Goal: Task Accomplishment & Management: Manage account settings

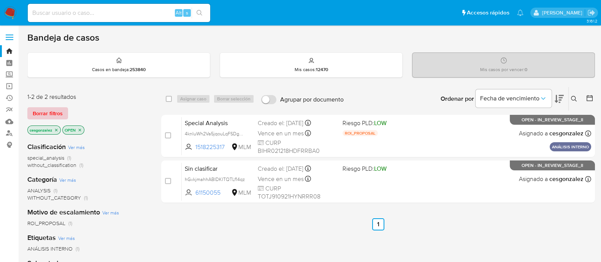
click at [34, 110] on span "Borrar filtros" at bounding box center [48, 113] width 30 height 11
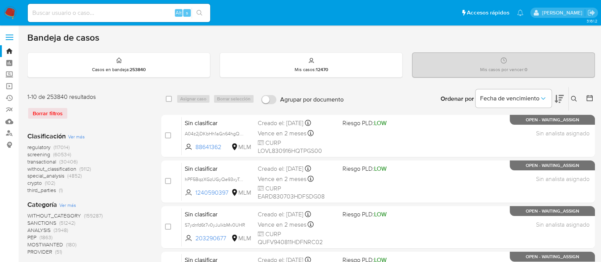
click at [51, 154] on span "screening (60534)" at bounding box center [49, 154] width 44 height 7
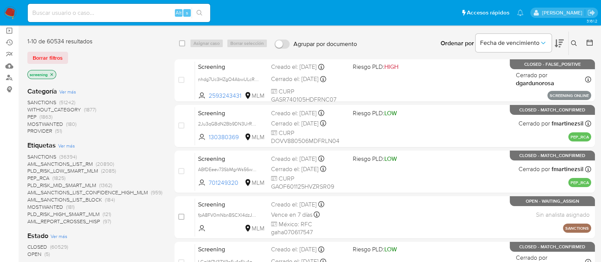
scroll to position [142, 0]
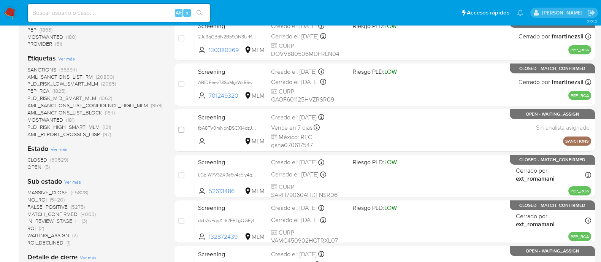
click at [43, 168] on span "OPEN (5)" at bounding box center [38, 166] width 22 height 7
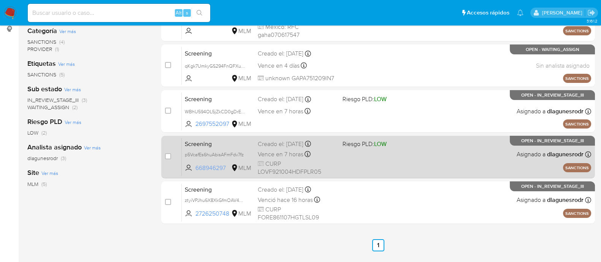
scroll to position [190, 0]
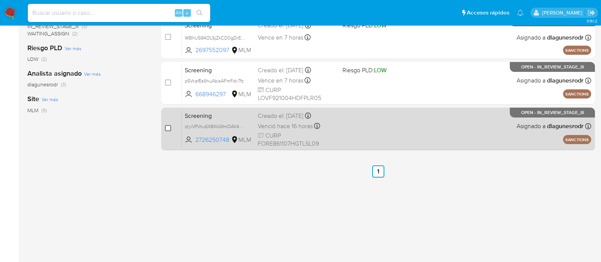
click at [167, 125] on input "checkbox" at bounding box center [168, 128] width 6 height 6
checkbox input "true"
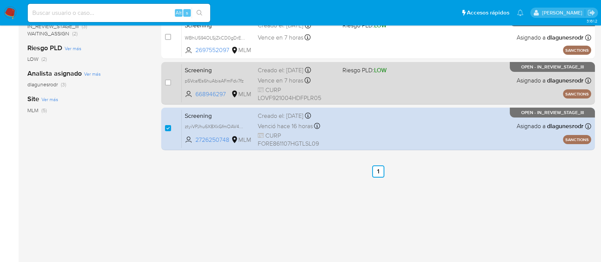
click at [171, 83] on div "case-item-checkbox No es posible asignar el caso" at bounding box center [173, 83] width 17 height 38
click at [172, 80] on div "case-item-checkbox No es posible asignar el caso" at bounding box center [173, 83] width 17 height 38
click at [169, 82] on input "checkbox" at bounding box center [168, 82] width 6 height 6
checkbox input "true"
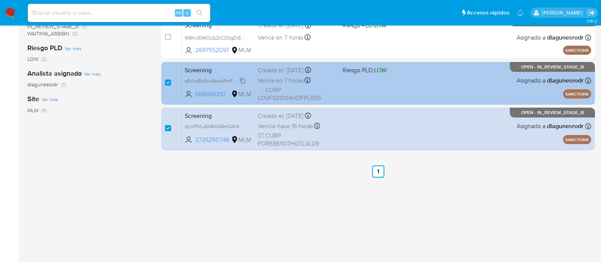
scroll to position [142, 0]
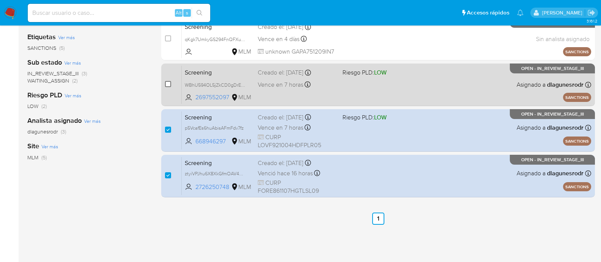
click at [168, 81] on input "checkbox" at bounding box center [168, 84] width 6 height 6
checkbox input "true"
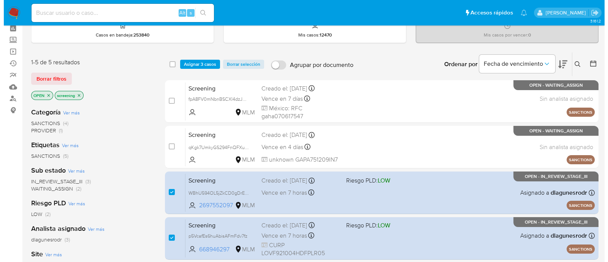
scroll to position [0, 0]
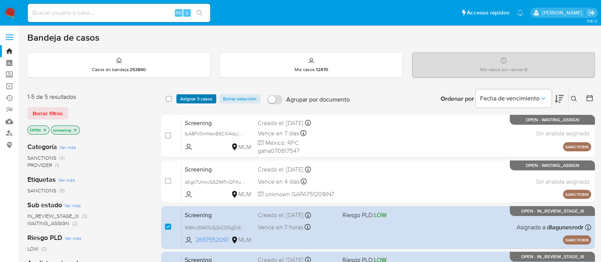
click at [190, 97] on span "Asignar 3 casos" at bounding box center [196, 99] width 32 height 8
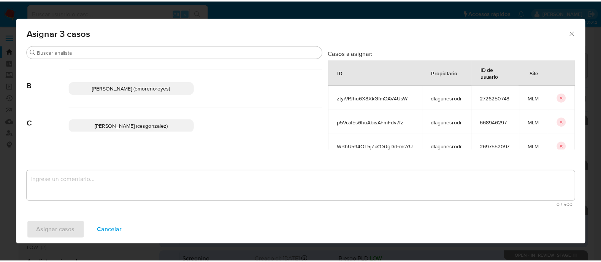
scroll to position [95, 0]
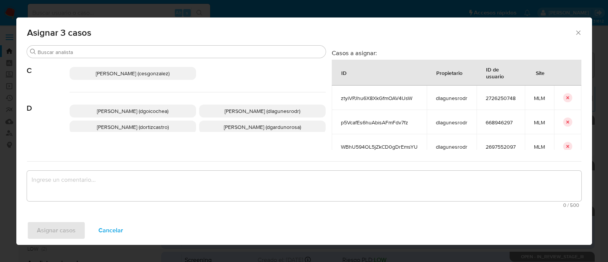
click at [144, 70] on span "Cesar Gonzalez (cesgonzalez)" at bounding box center [133, 74] width 74 height 8
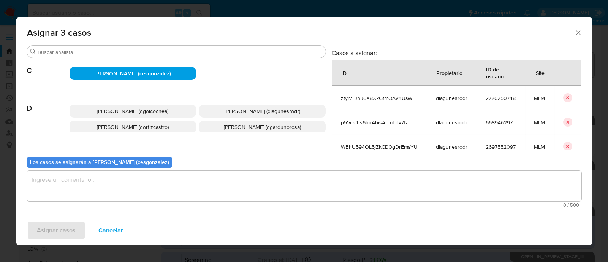
click at [114, 190] on textarea "assign-modal" at bounding box center [304, 186] width 554 height 30
click at [76, 230] on button "Asignar casos" at bounding box center [56, 230] width 58 height 18
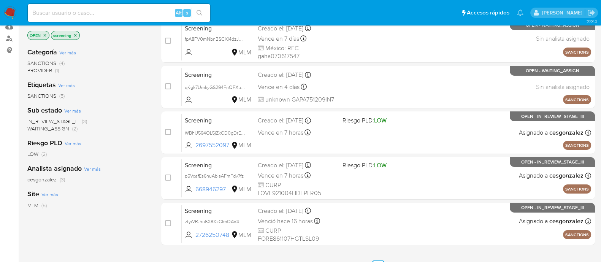
click at [4, 135] on aside "Bandeja Tablero Screening Búsqueda en Listas Watchlist Herramientas Operaciones…" at bounding box center [9, 136] width 19 height 463
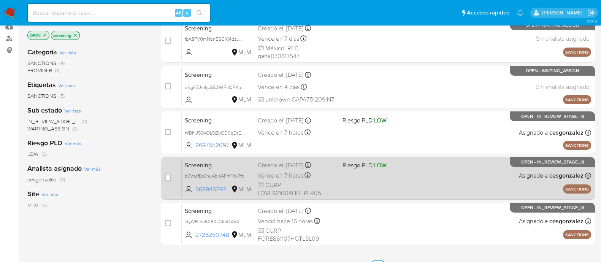
scroll to position [200, 0]
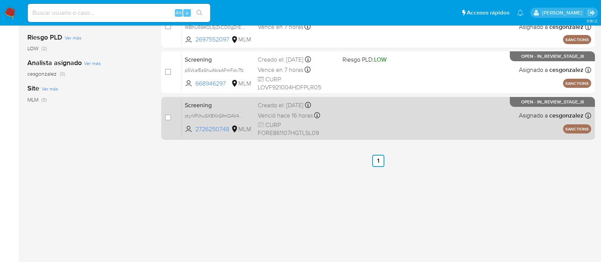
click at [272, 123] on span "CURP FORE861107HGTLSL09" at bounding box center [297, 129] width 79 height 16
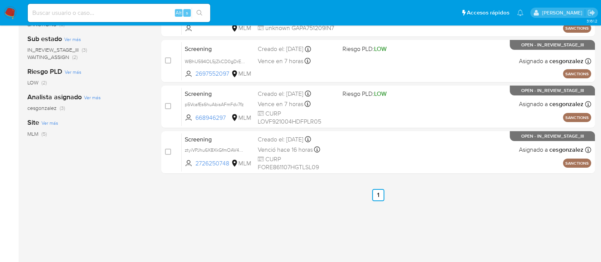
scroll to position [153, 0]
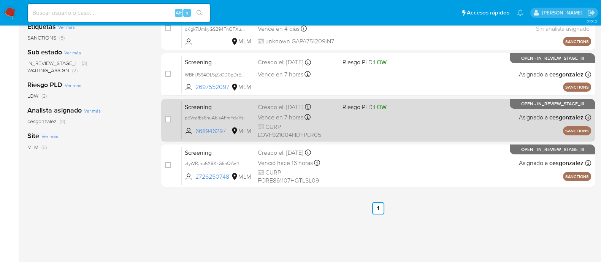
click at [291, 123] on span "CURP LOVF921004HDFPLR05" at bounding box center [297, 131] width 79 height 16
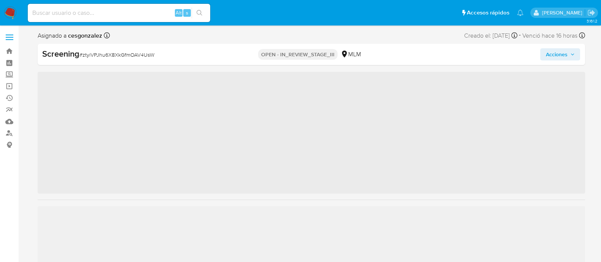
scroll to position [357, 0]
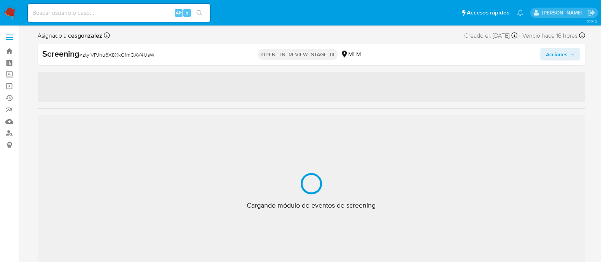
select select "10"
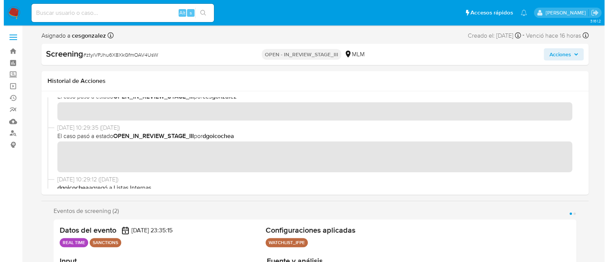
scroll to position [47, 0]
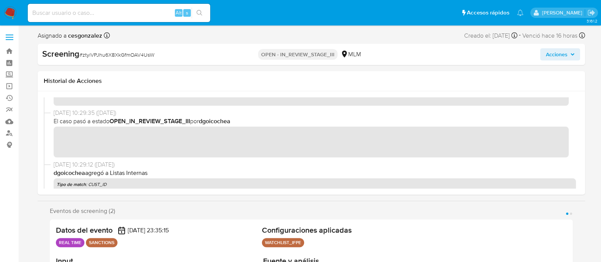
click at [567, 55] on span "Acciones" at bounding box center [559, 54] width 29 height 11
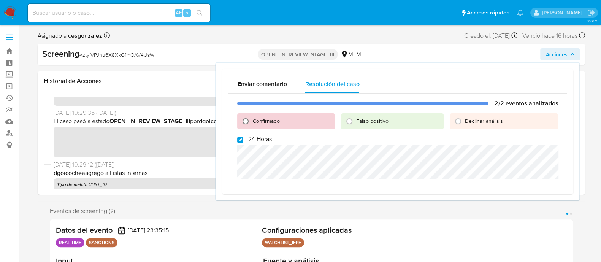
click at [246, 120] on input "Confirmado" at bounding box center [245, 121] width 12 height 12
radio input "true"
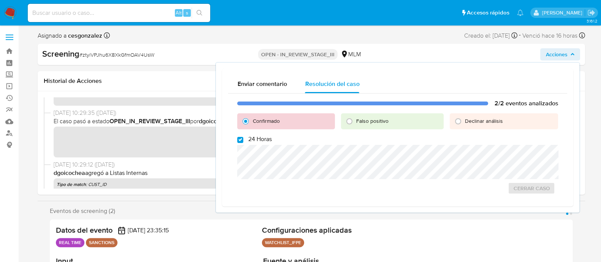
click at [243, 138] on label "24 Horas" at bounding box center [254, 139] width 34 height 8
click at [243, 138] on input "24 Horas" at bounding box center [240, 140] width 6 height 6
checkbox input "false"
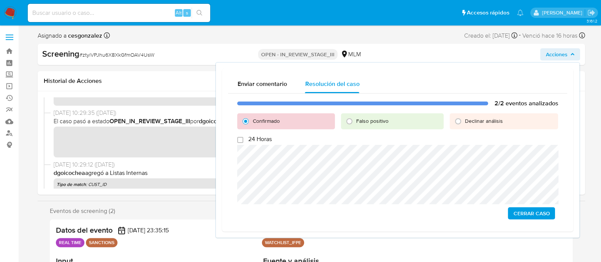
click at [524, 217] on span "Cerrar Caso" at bounding box center [531, 213] width 36 height 11
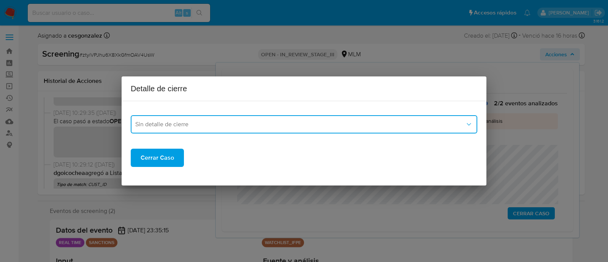
click at [282, 127] on span "Sin detalle de cierre" at bounding box center [300, 124] width 330 height 8
click at [182, 139] on div "LPB" at bounding box center [303, 134] width 337 height 18
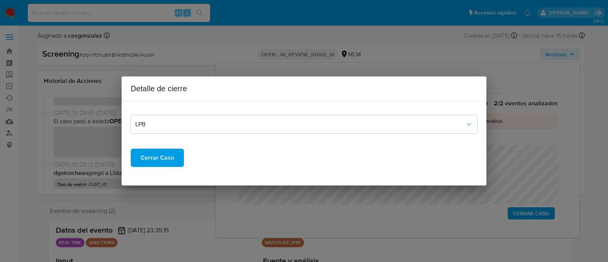
click at [163, 159] on span "Cerrar Caso" at bounding box center [157, 157] width 33 height 17
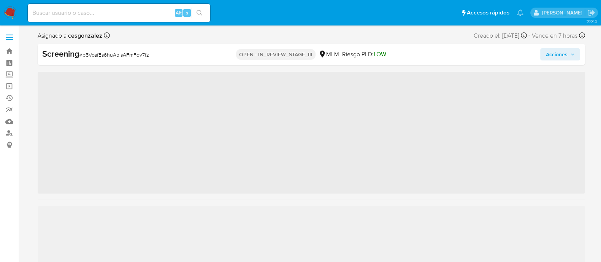
scroll to position [357, 0]
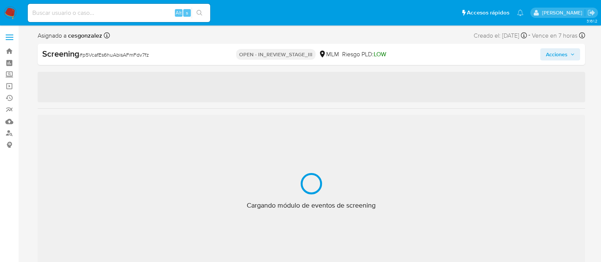
select select "10"
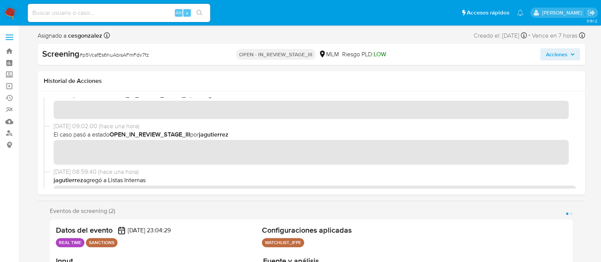
scroll to position [47, 0]
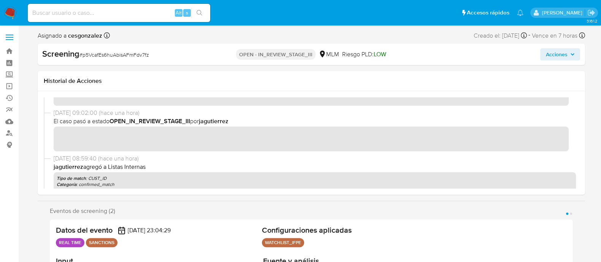
click at [566, 58] on span "Acciones" at bounding box center [556, 54] width 22 height 12
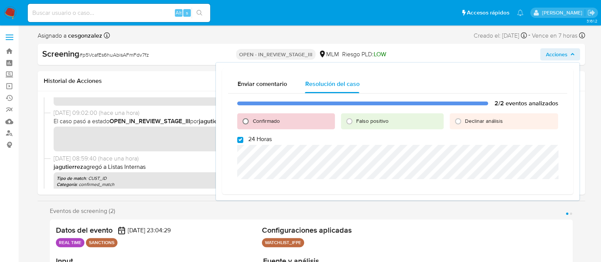
click at [243, 120] on input "Confirmado" at bounding box center [245, 121] width 12 height 12
radio input "true"
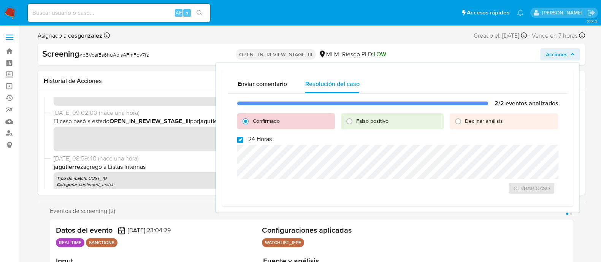
click at [242, 141] on input "24 Horas" at bounding box center [240, 140] width 6 height 6
checkbox input "false"
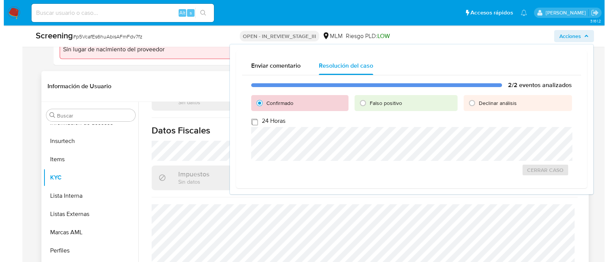
scroll to position [289, 0]
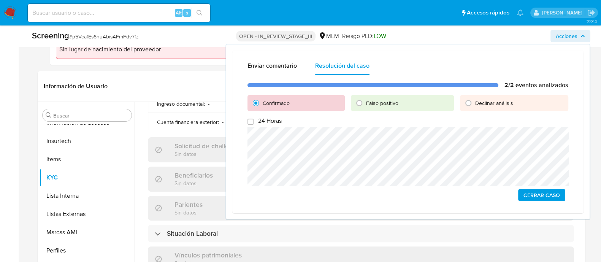
click at [527, 193] on span "Cerrar Caso" at bounding box center [541, 195] width 36 height 11
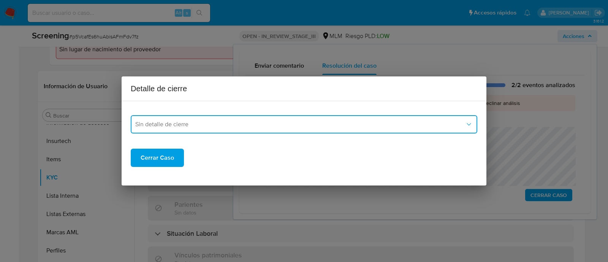
click at [271, 129] on button "Sin detalle de cierre" at bounding box center [304, 124] width 346 height 18
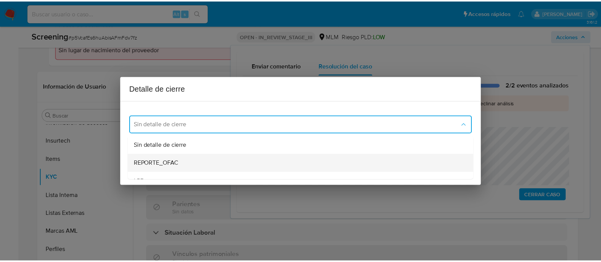
scroll to position [47, 0]
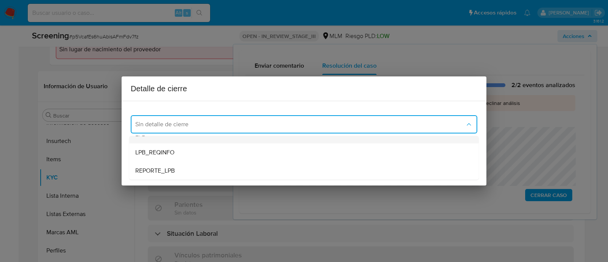
click at [187, 140] on div "LPB" at bounding box center [303, 134] width 337 height 18
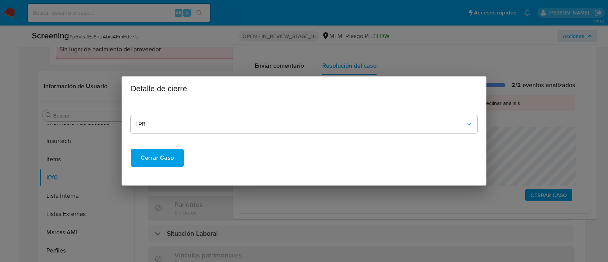
click at [160, 157] on span "Cerrar Caso" at bounding box center [157, 157] width 33 height 17
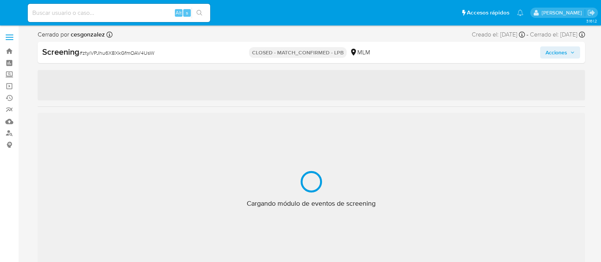
select select "10"
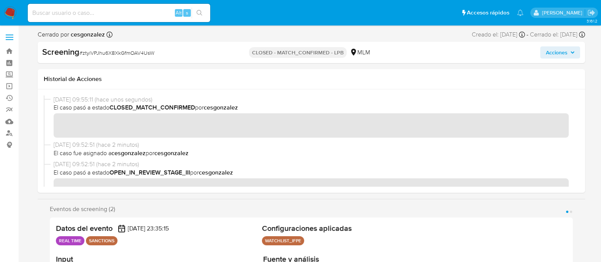
scroll to position [357, 0]
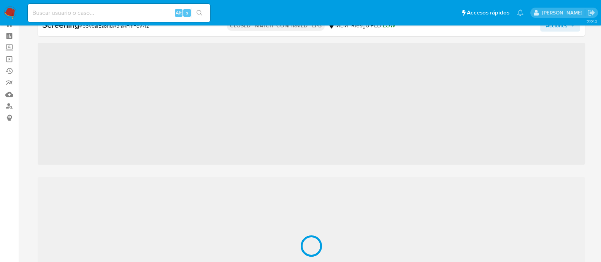
scroll to position [357, 0]
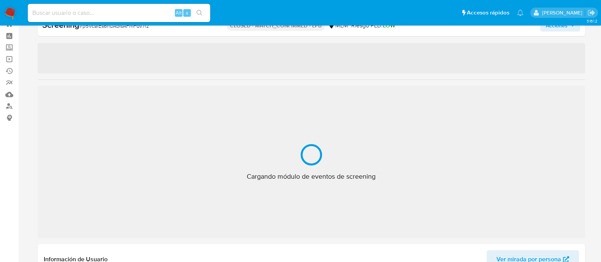
select select "10"
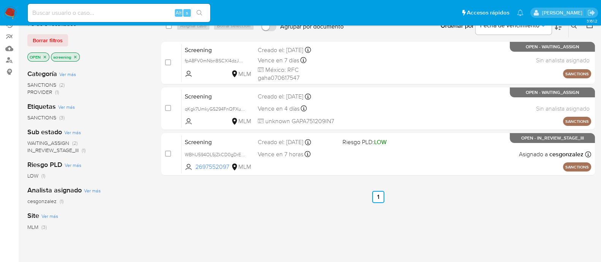
scroll to position [95, 0]
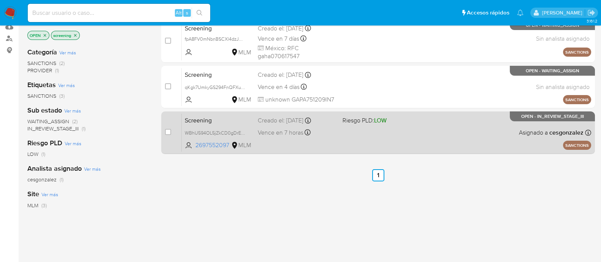
click at [276, 119] on div "Creado el: [DATE] Creado el: [DATE] 17:07:23" at bounding box center [297, 120] width 79 height 8
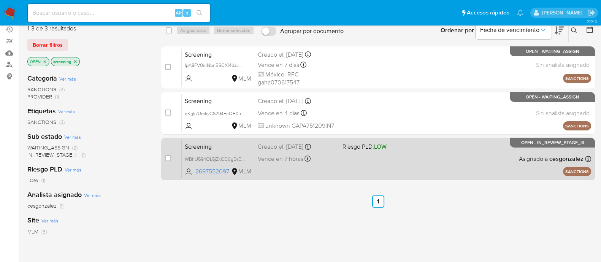
scroll to position [47, 0]
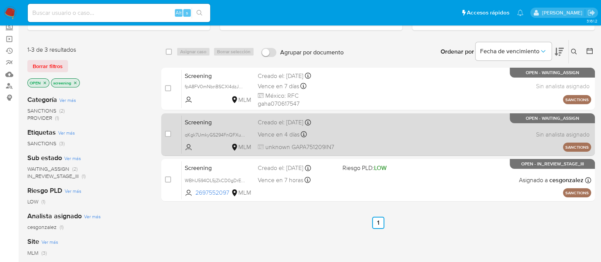
click at [283, 134] on span "Vence en 4 días" at bounding box center [279, 134] width 42 height 8
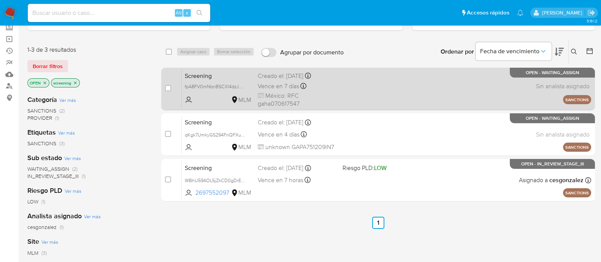
click at [274, 86] on span "Vence en 7 días" at bounding box center [278, 86] width 41 height 8
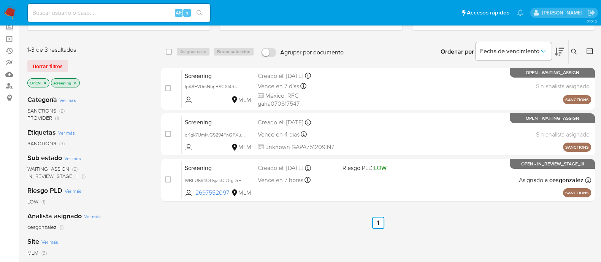
click at [13, 134] on aside "Bandeja Tablero Screening Búsqueda en Listas Watchlist Herramientas Operaciones…" at bounding box center [9, 184] width 19 height 463
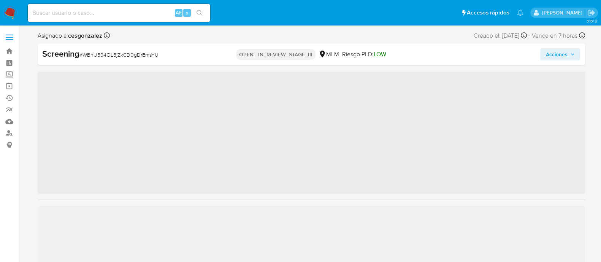
scroll to position [357, 0]
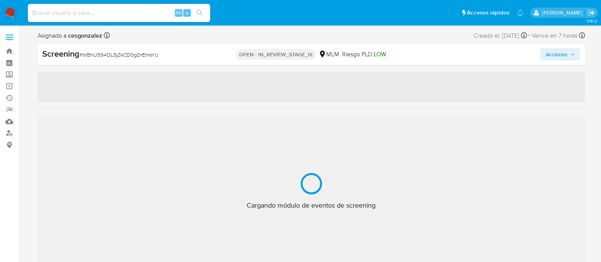
select select "10"
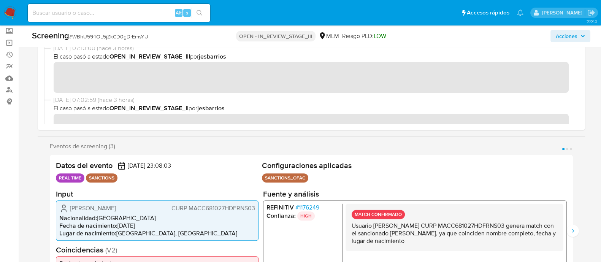
scroll to position [0, 0]
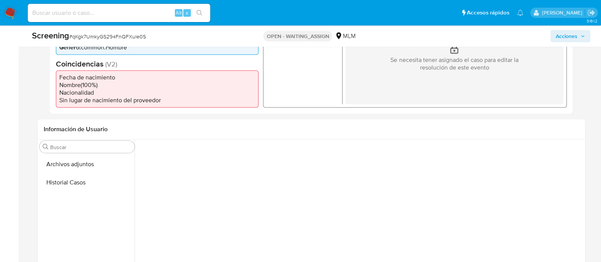
scroll to position [95, 0]
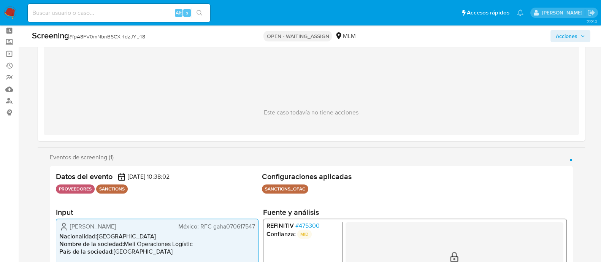
scroll to position [47, 0]
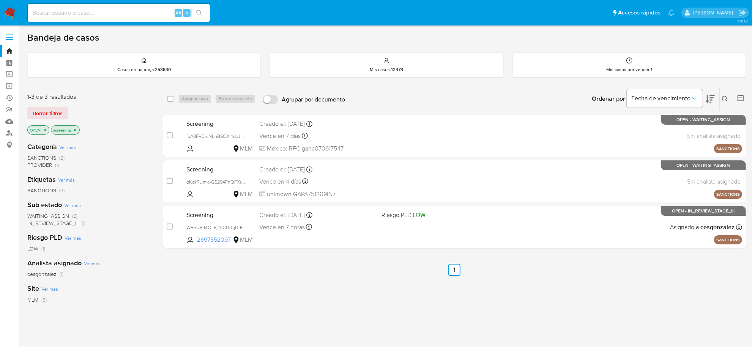
click at [9, 11] on img at bounding box center [10, 12] width 13 height 13
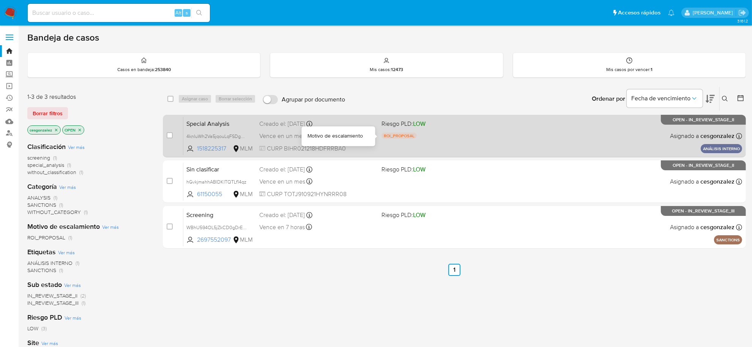
click at [422, 145] on div "Special Analysis 4knIuWh2Va5jqouLqFSDgbbZ 1518225317 MLM Riesgo PLD: LOW ROI_PR…" at bounding box center [462, 136] width 559 height 38
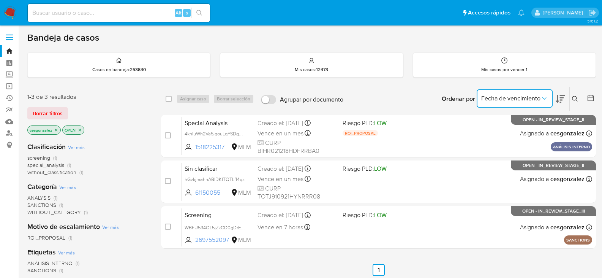
click at [545, 99] on icon "Ordenar por" at bounding box center [544, 98] width 4 height 2
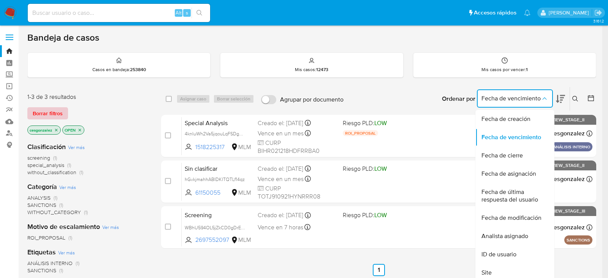
click at [52, 111] on span "Borrar filtros" at bounding box center [48, 113] width 30 height 11
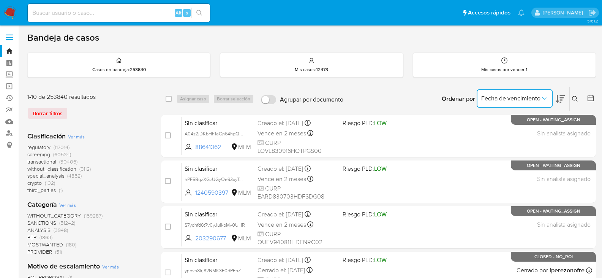
click at [546, 98] on icon "Ordenar por" at bounding box center [544, 99] width 8 height 8
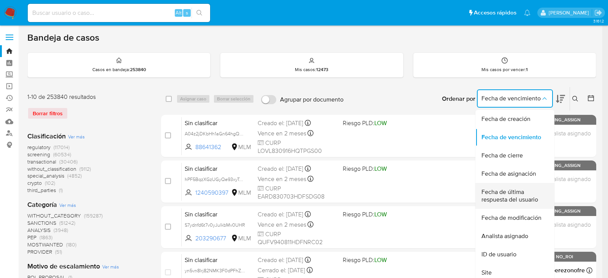
click at [500, 197] on span "Fecha de última respuesta del usuario" at bounding box center [512, 195] width 62 height 15
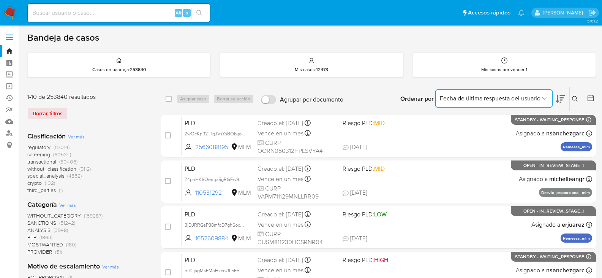
click at [544, 97] on icon "Ordenar por" at bounding box center [544, 99] width 8 height 8
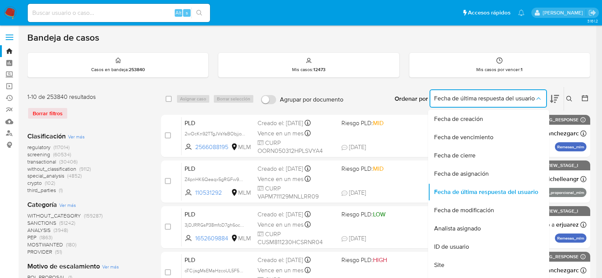
click at [144, 147] on div "regulatory (117014) screening (60534) transactional (30406) without_classificat…" at bounding box center [88, 169] width 122 height 50
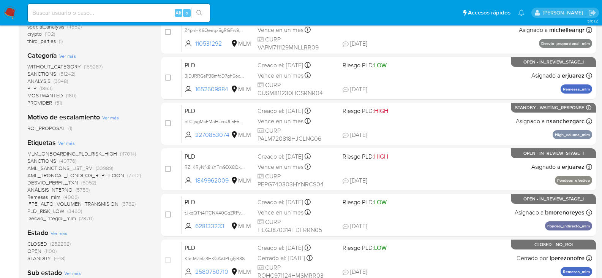
scroll to position [152, 0]
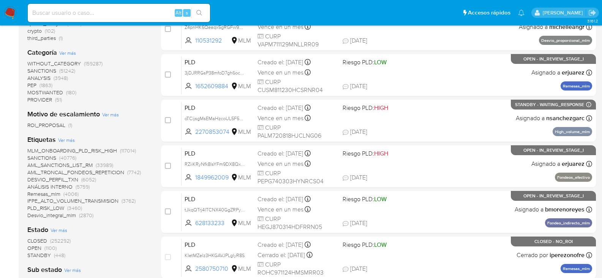
click at [112, 117] on span "Ver más" at bounding box center [110, 114] width 17 height 7
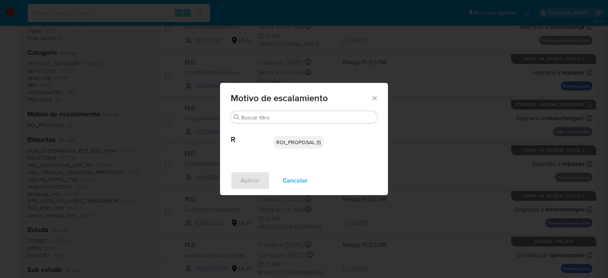
click at [300, 180] on span "Cancelar" at bounding box center [295, 180] width 25 height 17
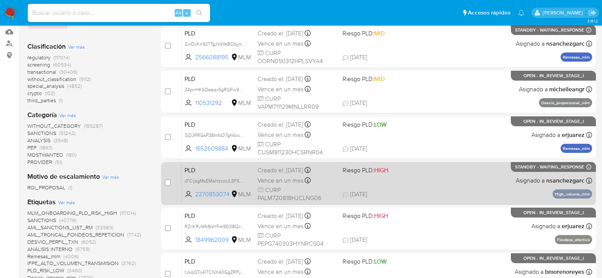
scroll to position [76, 0]
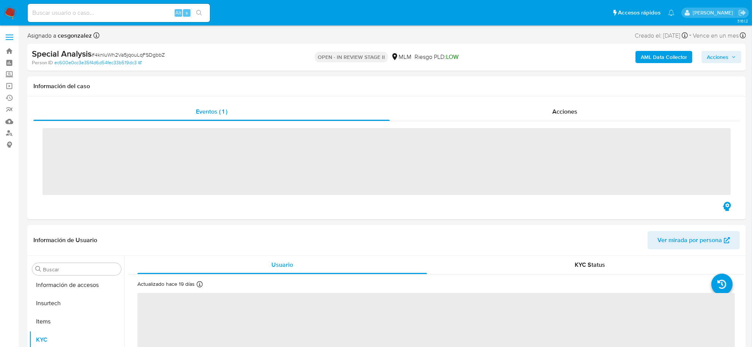
scroll to position [357, 0]
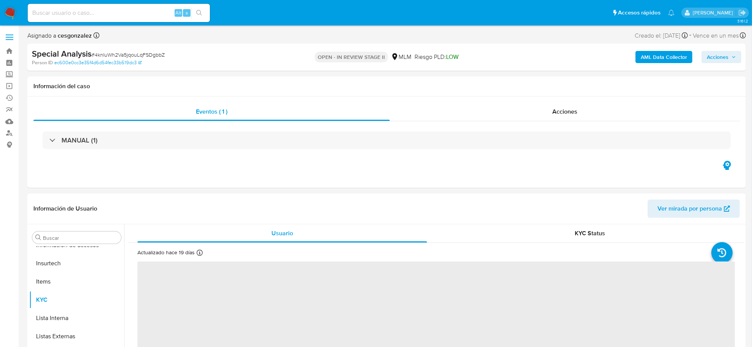
select select "10"
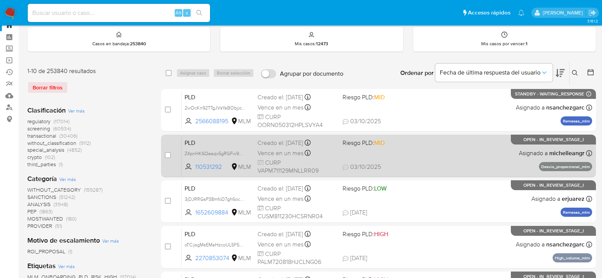
scroll to position [38, 0]
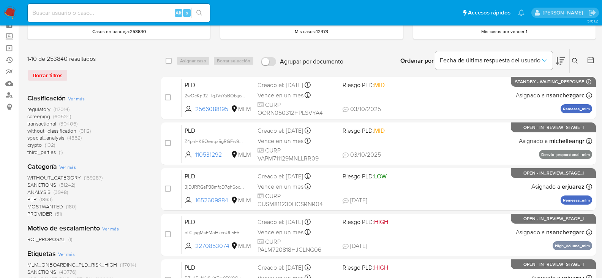
click at [8, 15] on img at bounding box center [10, 12] width 13 height 13
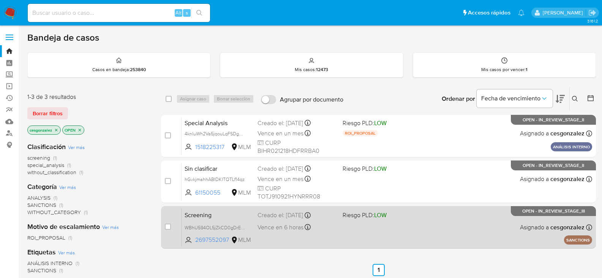
click at [288, 220] on div "Screening WBhU594OL5jZkCD0gDrEmsYU 2697552097 MLM Riesgo PLD: LOW Creado el: [D…" at bounding box center [387, 227] width 411 height 38
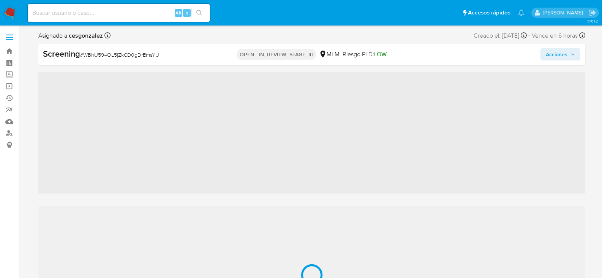
scroll to position [357, 0]
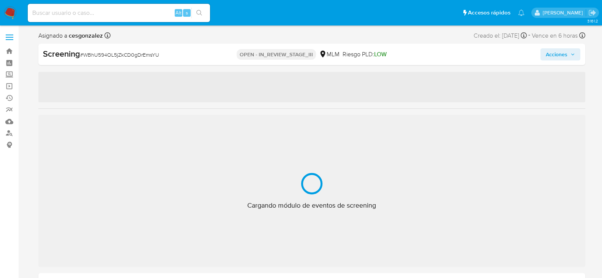
select select "10"
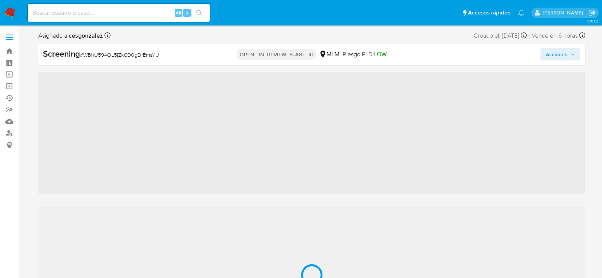
scroll to position [357, 0]
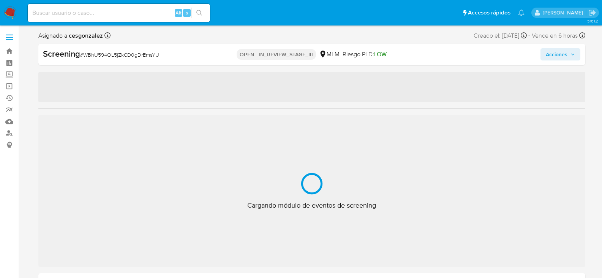
select select "10"
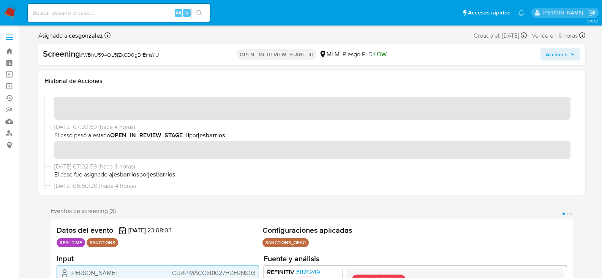
scroll to position [76, 0]
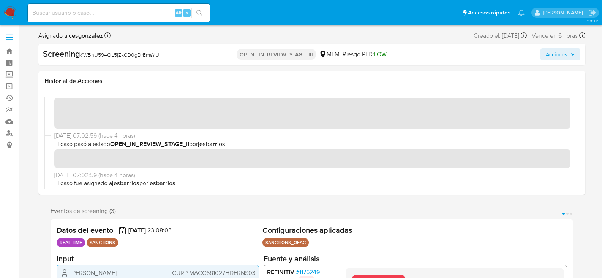
click at [570, 57] on span "Acciones" at bounding box center [560, 54] width 29 height 11
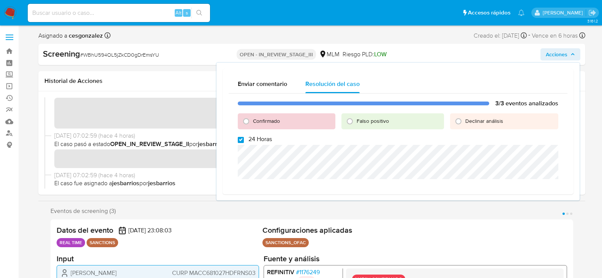
click at [242, 139] on input "24 Horas" at bounding box center [241, 140] width 6 height 6
checkbox input "false"
click at [243, 125] on input "Confirmado" at bounding box center [246, 121] width 12 height 12
radio input "true"
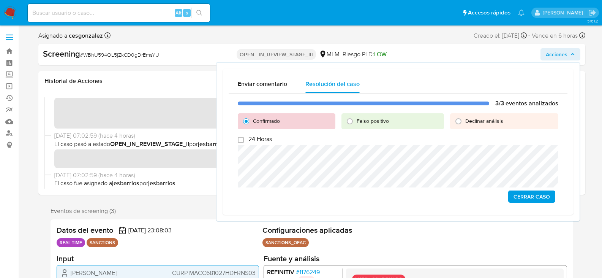
click at [544, 194] on span "Cerrar Caso" at bounding box center [532, 196] width 36 height 11
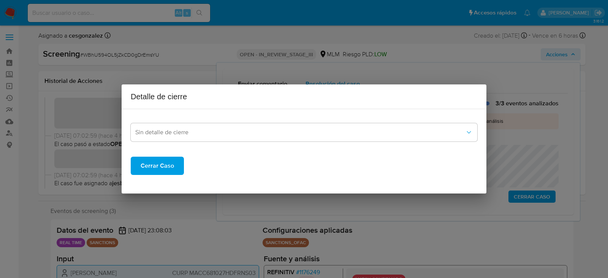
click at [172, 162] on span "Cerrar Caso" at bounding box center [157, 165] width 33 height 17
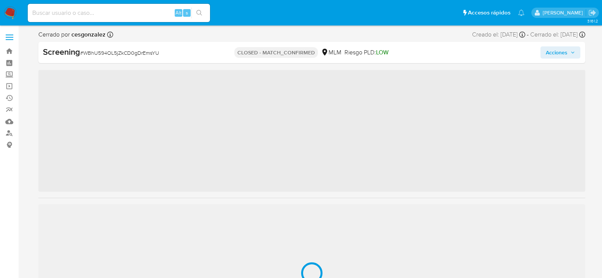
scroll to position [357, 0]
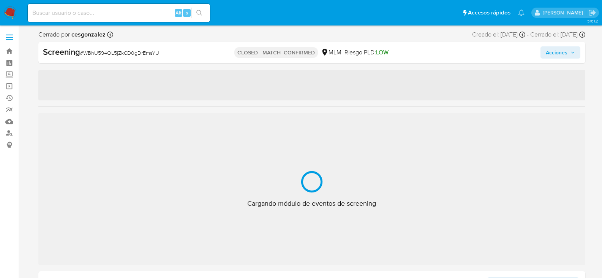
select select "10"
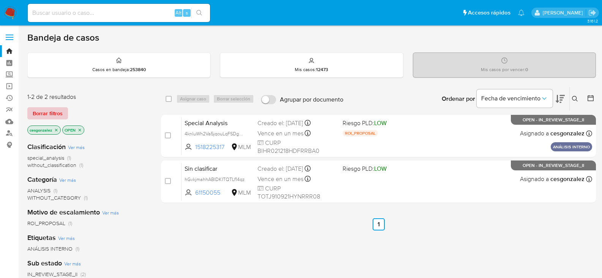
click at [47, 112] on span "Borrar filtros" at bounding box center [48, 113] width 30 height 11
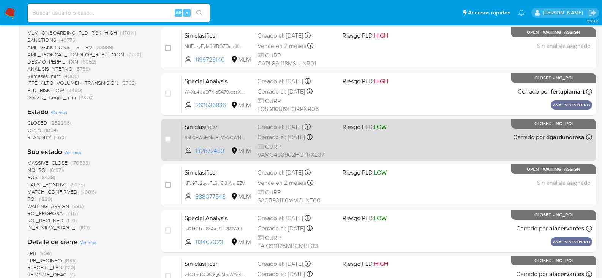
scroll to position [266, 0]
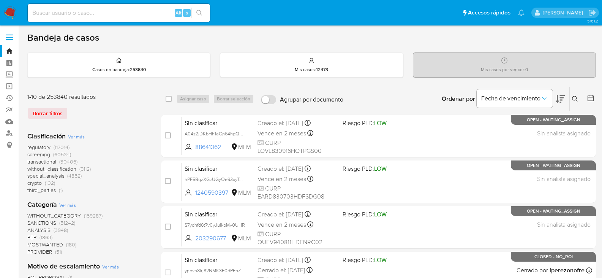
click at [575, 98] on icon at bounding box center [575, 99] width 6 height 6
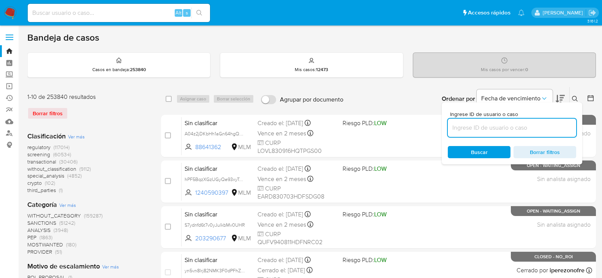
click at [517, 125] on input at bounding box center [512, 128] width 128 height 10
type input "I0nAJmnOZBQ8iVx6QFlO428Z"
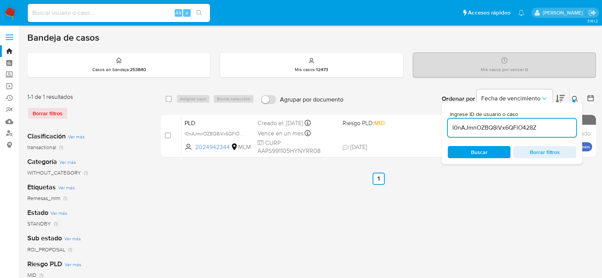
click at [575, 98] on icon at bounding box center [575, 99] width 6 height 6
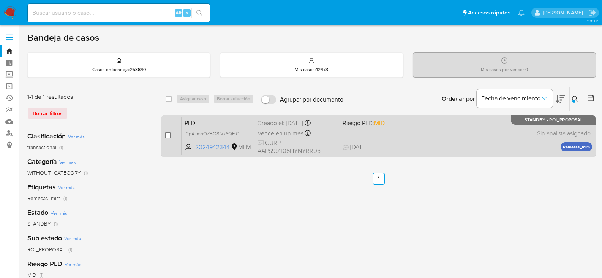
click at [168, 136] on input "checkbox" at bounding box center [168, 135] width 6 height 6
checkbox input "true"
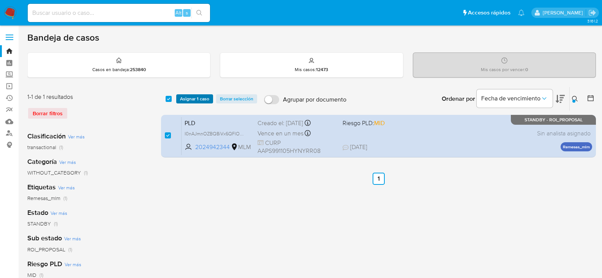
click at [182, 99] on span "Asignar 1 caso" at bounding box center [194, 99] width 29 height 8
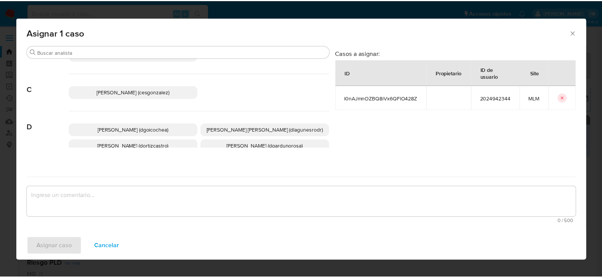
scroll to position [76, 0]
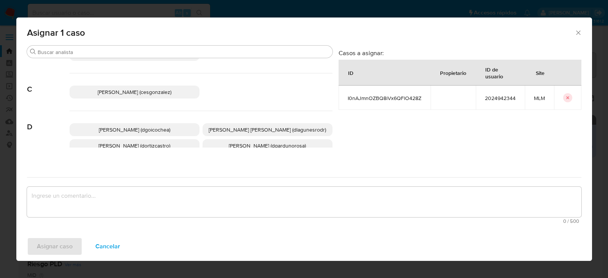
click at [161, 90] on span "Cesar Gonzalez (cesgonzalez)" at bounding box center [135, 92] width 74 height 8
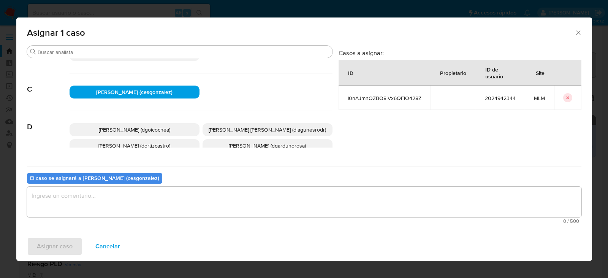
click at [148, 196] on textarea "assign-modal" at bounding box center [304, 201] width 554 height 30
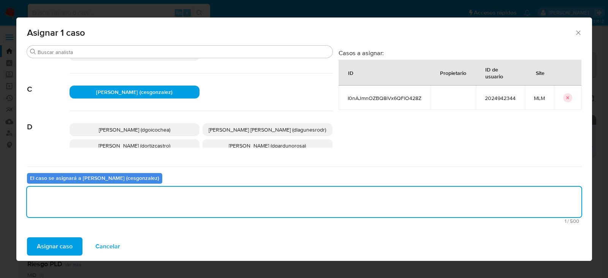
click at [52, 244] on span "Asignar caso" at bounding box center [55, 246] width 36 height 17
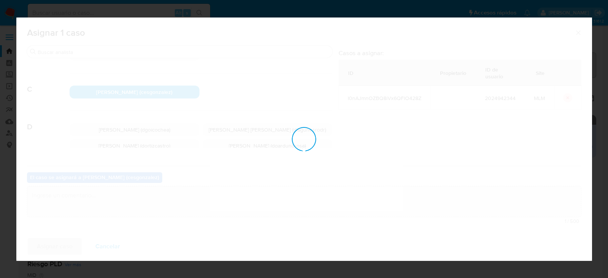
checkbox input "false"
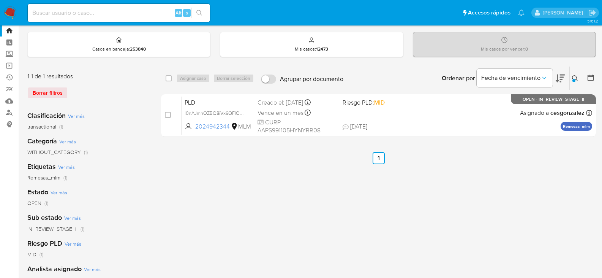
scroll to position [38, 0]
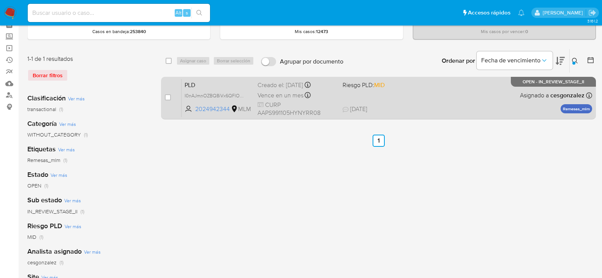
click at [270, 96] on span "Vence en un mes" at bounding box center [281, 95] width 46 height 8
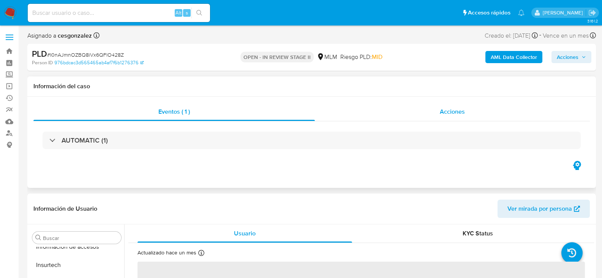
scroll to position [357, 0]
click at [563, 56] on span "Acciones" at bounding box center [568, 57] width 22 height 12
select select "10"
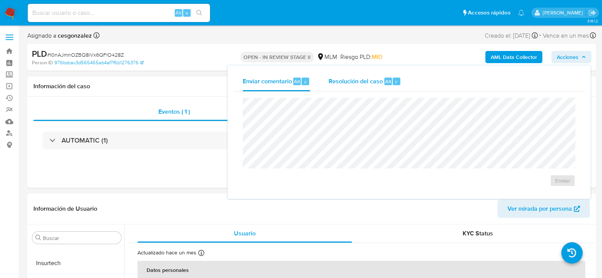
click at [351, 82] on span "Resolución del caso" at bounding box center [356, 81] width 54 height 9
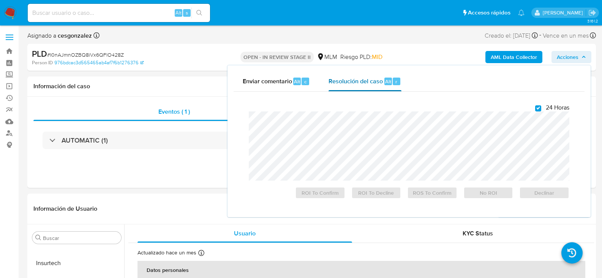
checkbox input "true"
click at [196, 171] on div "Eventos ( 1 ) Acciones AUTOMATIC (1)" at bounding box center [311, 141] width 569 height 91
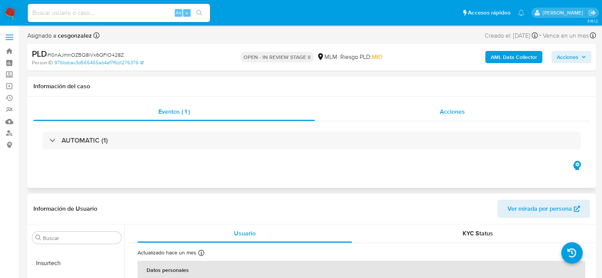
click at [457, 114] on span "Acciones" at bounding box center [452, 111] width 25 height 9
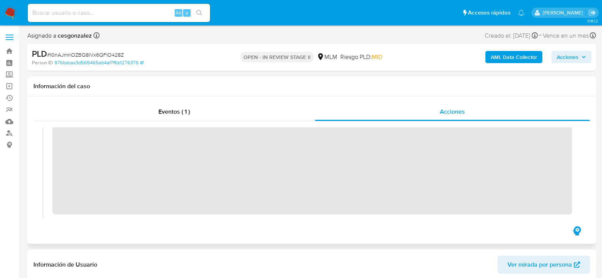
scroll to position [190, 0]
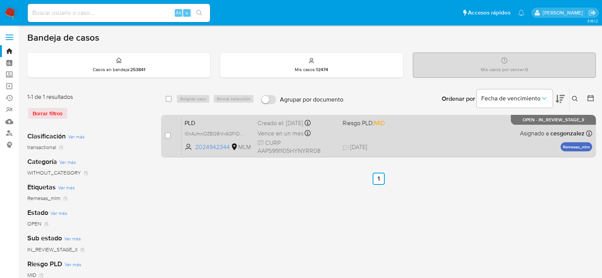
click at [286, 136] on span "Vence en un mes" at bounding box center [281, 133] width 46 height 8
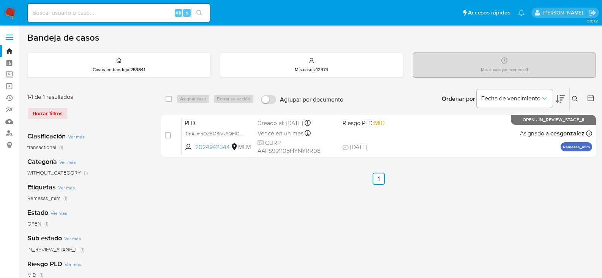
click at [13, 12] on img at bounding box center [10, 12] width 13 height 13
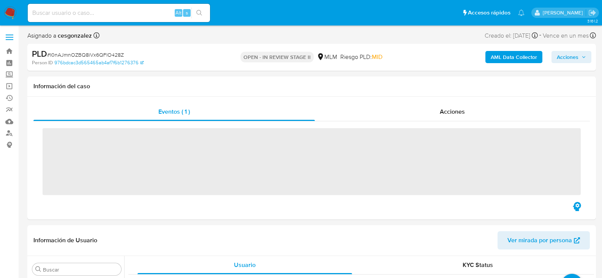
scroll to position [357, 0]
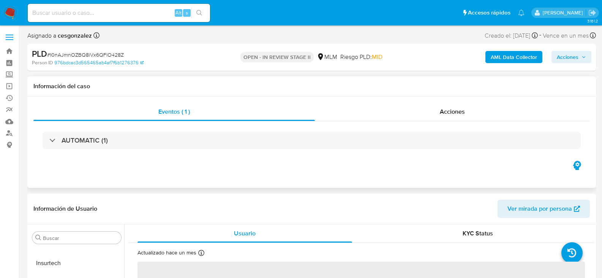
select select "10"
click at [455, 113] on span "Acciones" at bounding box center [452, 111] width 25 height 9
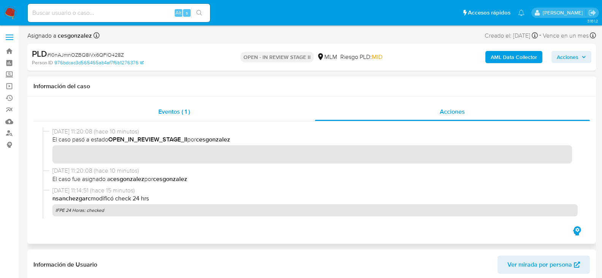
click at [178, 114] on span "Eventos ( 1 )" at bounding box center [174, 111] width 32 height 9
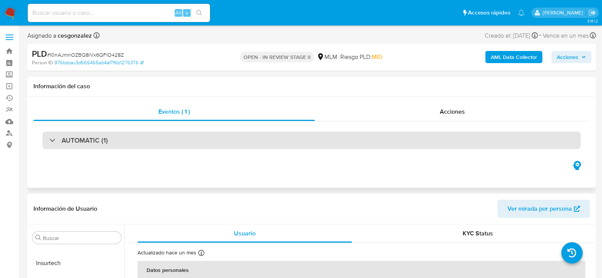
click at [49, 140] on div at bounding box center [49, 140] width 0 height 0
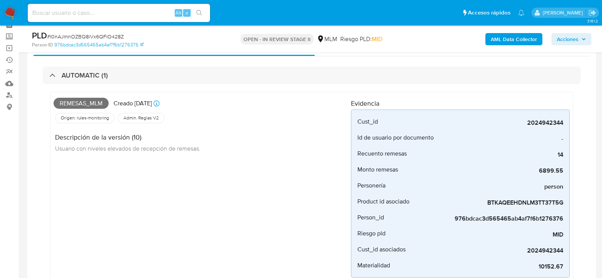
scroll to position [0, 0]
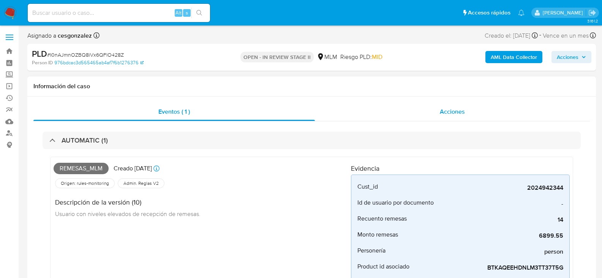
click at [451, 116] on div "Acciones" at bounding box center [452, 112] width 275 height 18
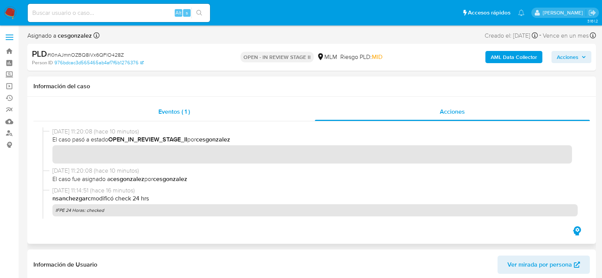
click at [175, 111] on span "Eventos ( 1 )" at bounding box center [174, 111] width 32 height 9
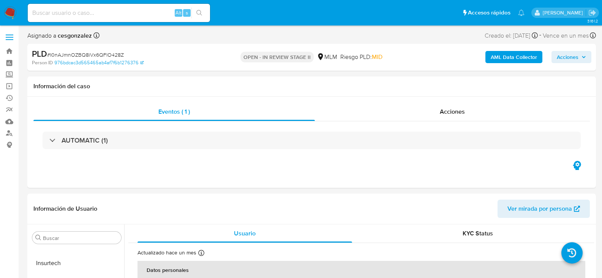
click at [569, 56] on span "Acciones" at bounding box center [568, 57] width 22 height 12
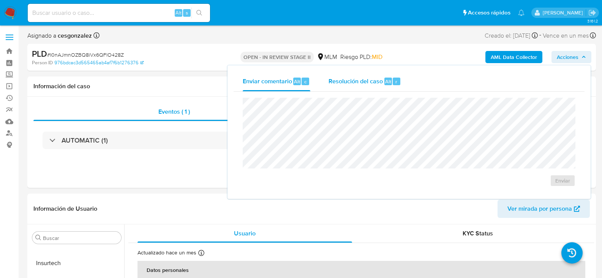
click at [368, 79] on span "Resolución del caso" at bounding box center [356, 81] width 54 height 9
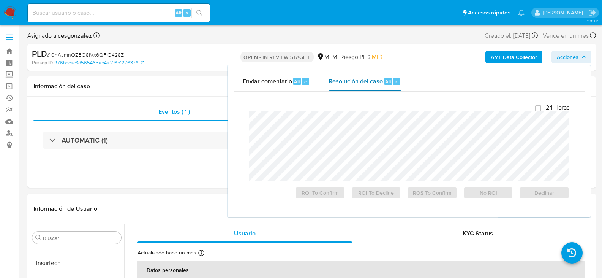
checkbox input "true"
click at [148, 92] on div "Información del caso" at bounding box center [311, 86] width 569 height 20
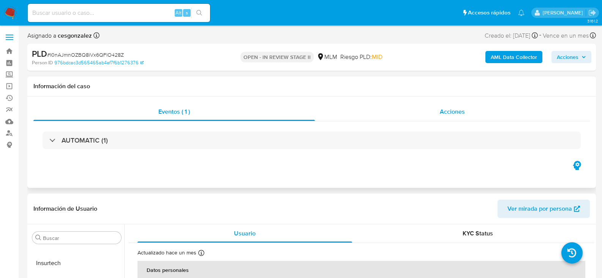
click at [450, 109] on span "Acciones" at bounding box center [452, 111] width 25 height 9
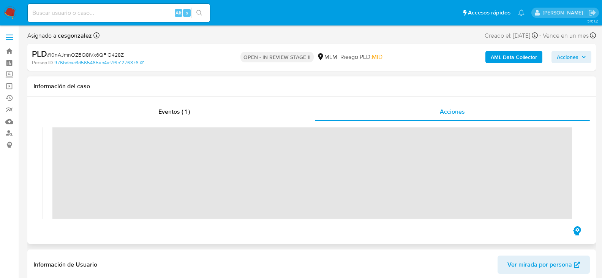
scroll to position [152, 0]
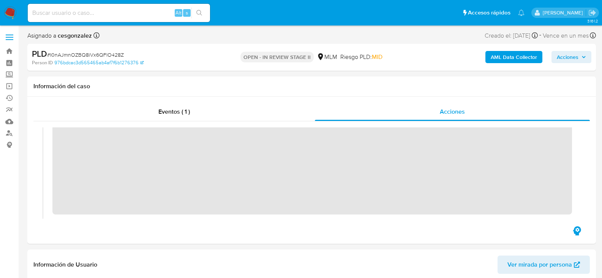
click at [585, 57] on icon "button" at bounding box center [583, 57] width 3 height 2
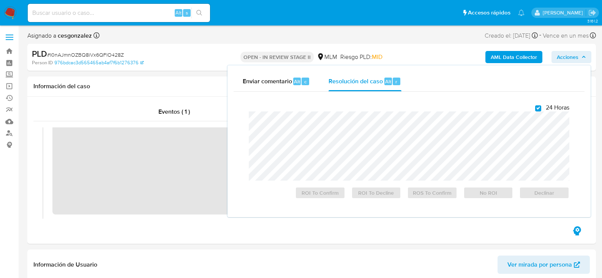
checkbox input "true"
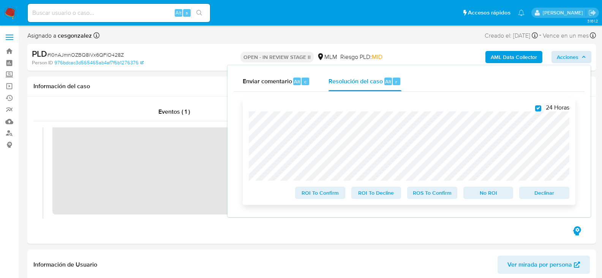
scroll to position [190, 0]
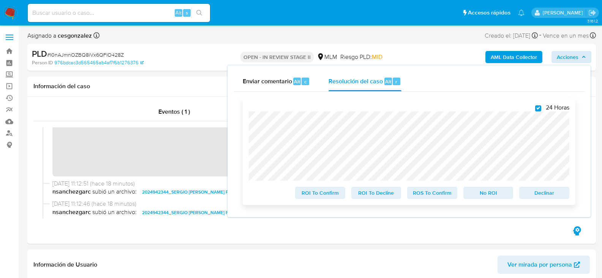
click at [435, 198] on span "ROS To Confirm" at bounding box center [432, 192] width 40 height 11
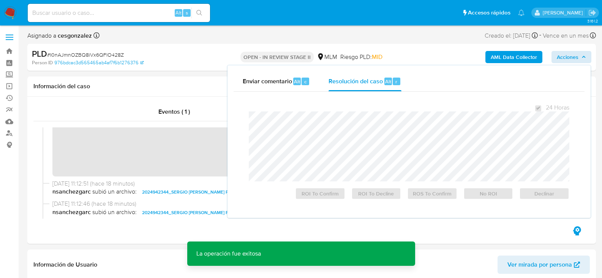
click at [117, 53] on span "# I0nAJmnOZBQ8iVx6QFlO428Z" at bounding box center [85, 55] width 77 height 8
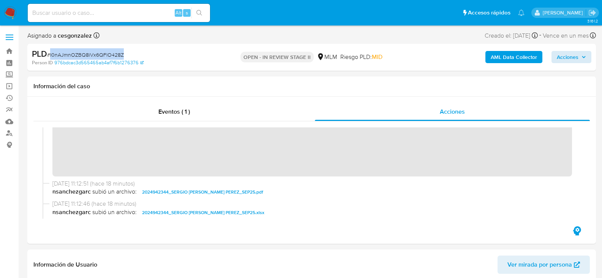
click at [117, 53] on span "# I0nAJmnOZBQ8iVx6QFlO428Z" at bounding box center [85, 55] width 77 height 8
copy span "I0nAJmnOZBQ8iVx6QFlO428Z"
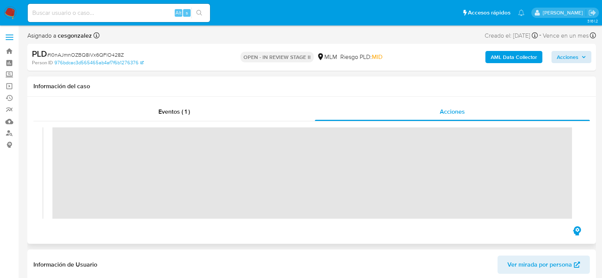
scroll to position [152, 0]
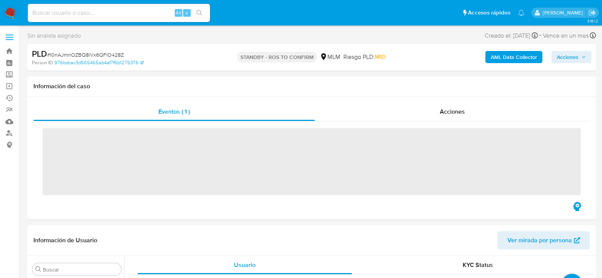
scroll to position [357, 0]
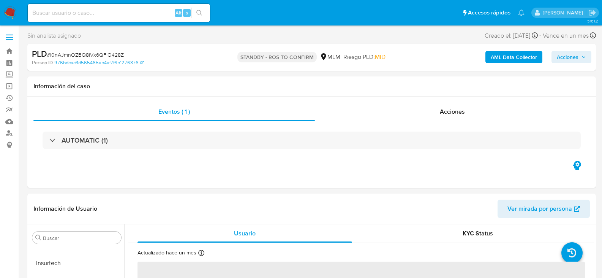
select select "10"
click at [446, 110] on span "Acciones" at bounding box center [452, 111] width 25 height 9
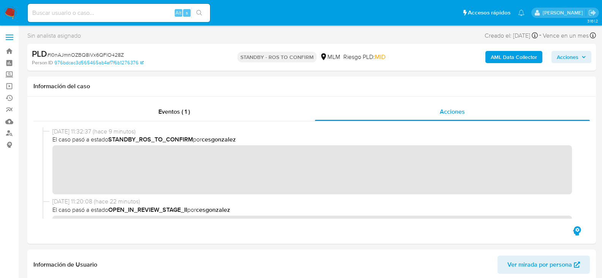
click at [89, 52] on span "# I0nAJmnOZBQ8iVx6QFlO428Z" at bounding box center [85, 55] width 77 height 8
copy span "I0nAJmnOZBQ8iVx6QFlO428Z"
click at [182, 112] on span "Eventos ( 1 )" at bounding box center [174, 111] width 32 height 9
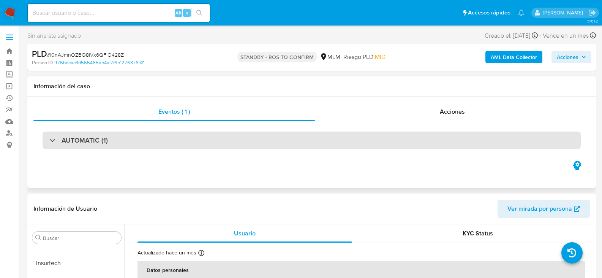
click at [97, 140] on h3 "AUTOMATIC (1)" at bounding box center [85, 140] width 46 height 8
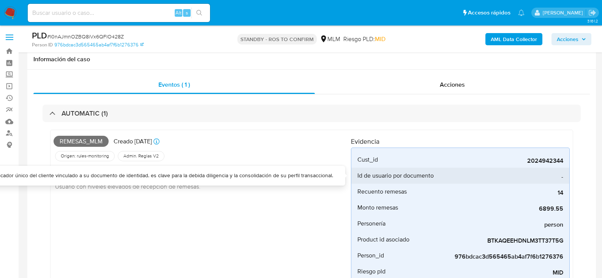
scroll to position [76, 0]
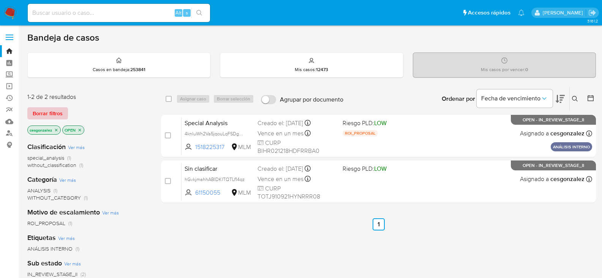
click at [58, 118] on span "Borrar filtros" at bounding box center [48, 113] width 30 height 11
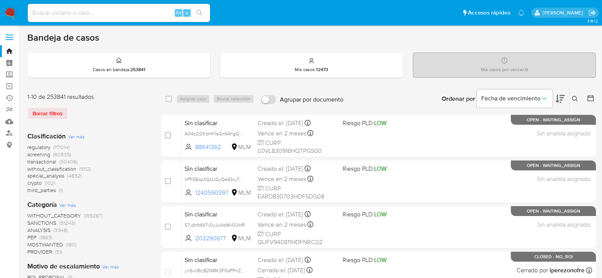
click at [33, 154] on span "screening" at bounding box center [38, 154] width 23 height 8
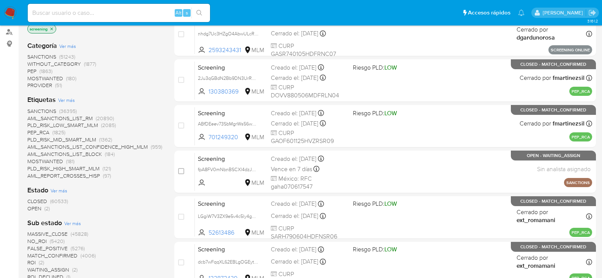
scroll to position [114, 0]
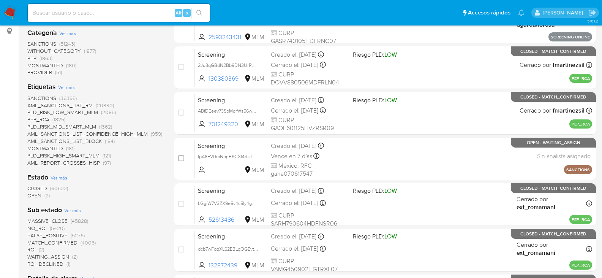
click at [40, 196] on span "OPEN" at bounding box center [34, 195] width 14 height 8
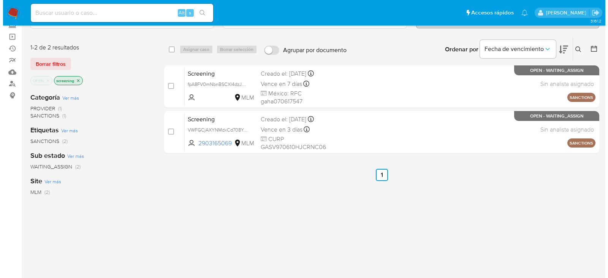
scroll to position [38, 0]
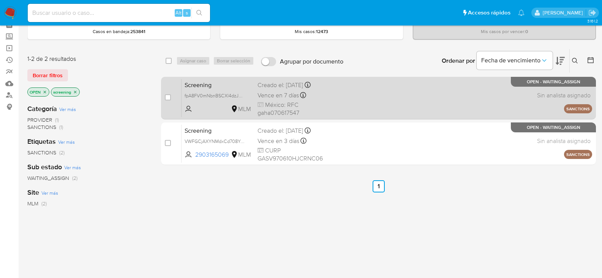
click at [271, 107] on span "México: RFC gaha070617547" at bounding box center [297, 109] width 79 height 16
click at [165, 93] on div "case-item-checkbox No es posible asignar el caso" at bounding box center [173, 98] width 17 height 38
click at [166, 94] on input "checkbox" at bounding box center [168, 97] width 6 height 6
checkbox input "true"
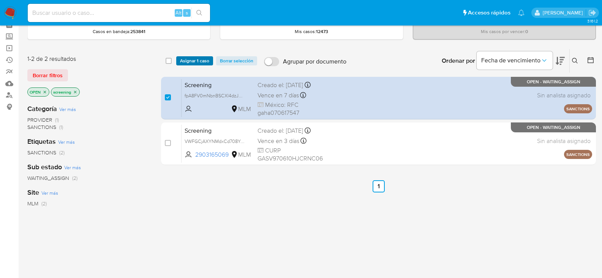
click at [197, 64] on span "Asignar 1 caso" at bounding box center [194, 61] width 29 height 8
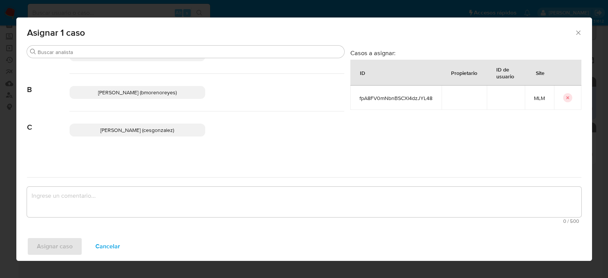
click at [147, 128] on span "Cesar Gonzalez (cesgonzalez)" at bounding box center [137, 130] width 74 height 8
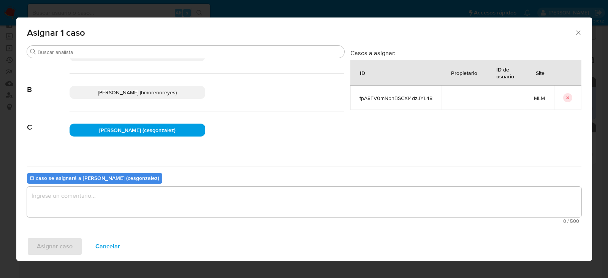
click at [51, 199] on textarea "assign-modal" at bounding box center [304, 201] width 554 height 30
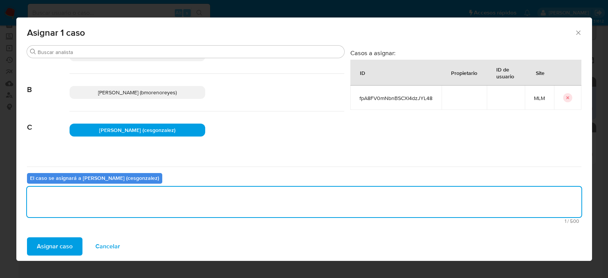
click at [45, 247] on span "Asignar caso" at bounding box center [55, 246] width 36 height 17
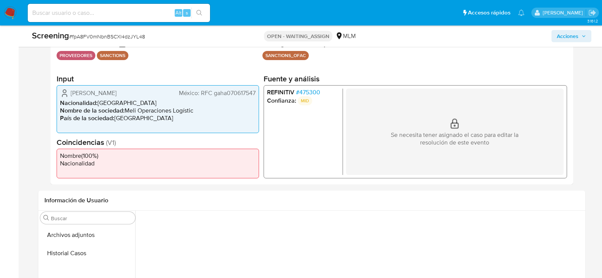
scroll to position [152, 0]
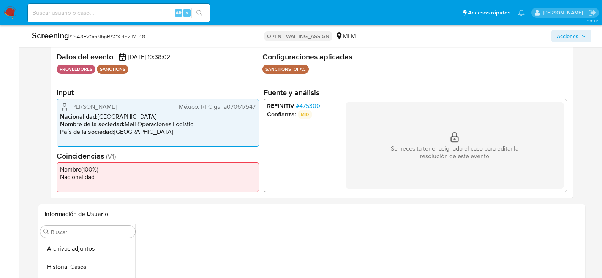
click at [312, 107] on span "# 475300" at bounding box center [308, 106] width 24 height 8
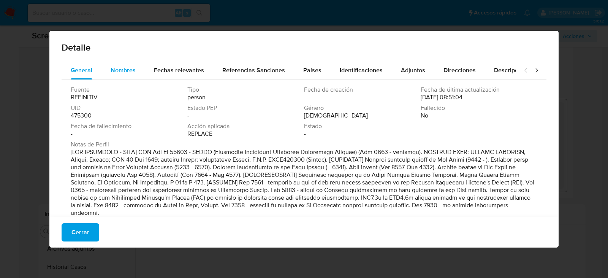
click at [130, 71] on span "Nombres" at bounding box center [123, 70] width 25 height 9
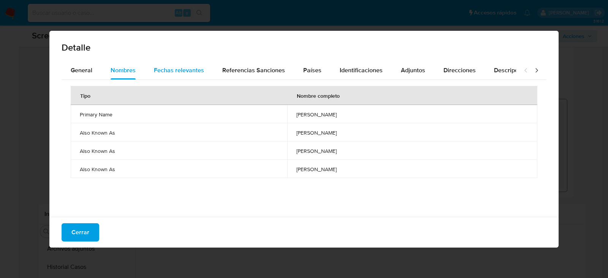
click at [183, 71] on span "Fechas relevantes" at bounding box center [179, 70] width 50 height 9
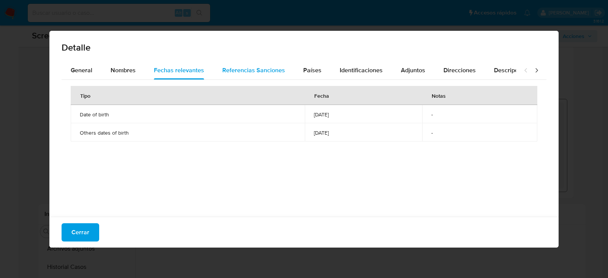
click at [249, 71] on span "Referencias Sanciones" at bounding box center [253, 70] width 63 height 9
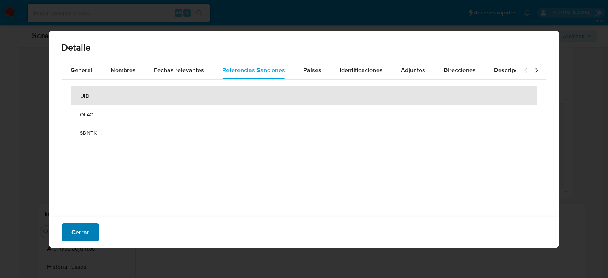
click at [88, 228] on span "Cerrar" at bounding box center [80, 232] width 18 height 17
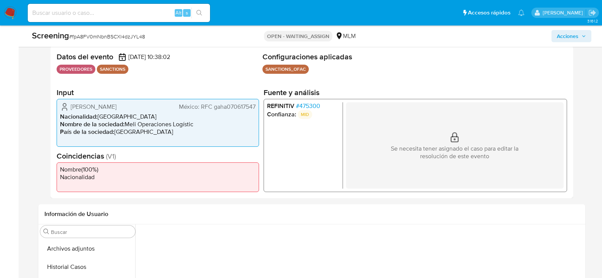
click at [316, 106] on span "# 475300" at bounding box center [308, 106] width 24 height 8
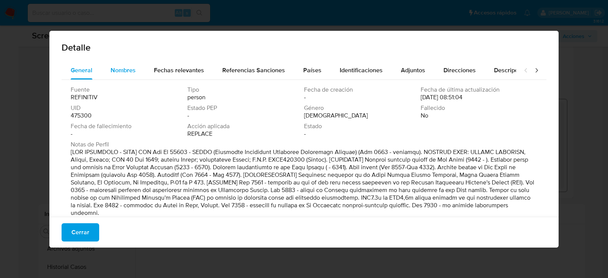
click at [121, 70] on span "Nombres" at bounding box center [123, 70] width 25 height 9
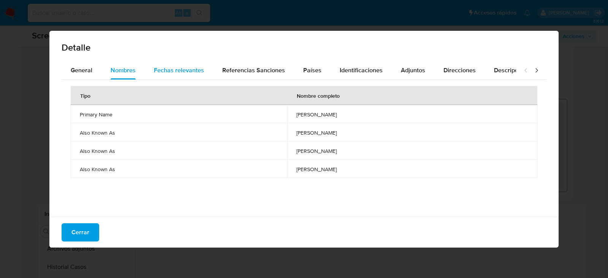
click at [162, 70] on span "Fechas relevantes" at bounding box center [179, 70] width 50 height 9
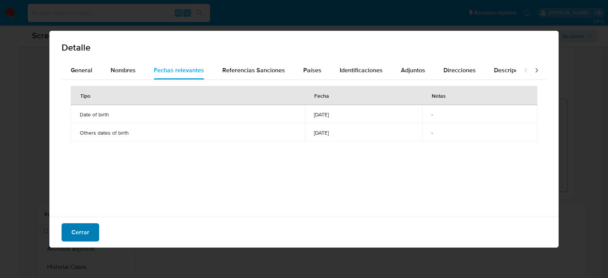
click at [91, 232] on button "Cerrar" at bounding box center [81, 232] width 38 height 18
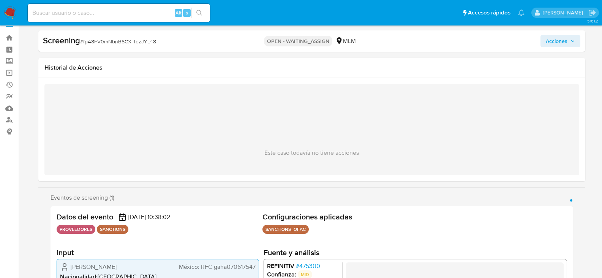
scroll to position [0, 0]
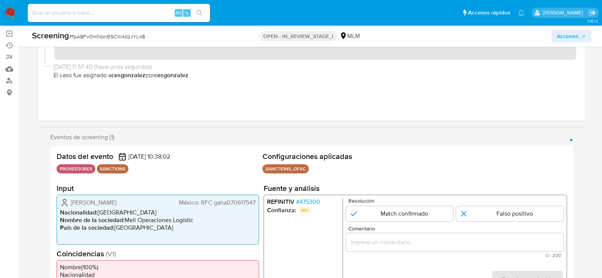
scroll to position [114, 0]
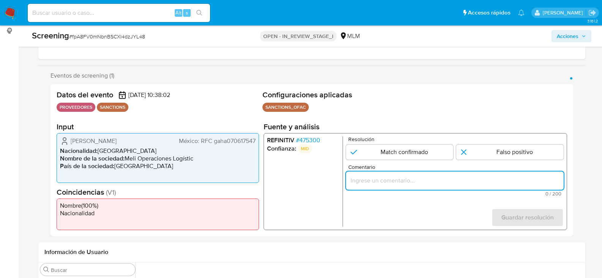
click at [365, 177] on input "Comentario" at bounding box center [455, 180] width 218 height 10
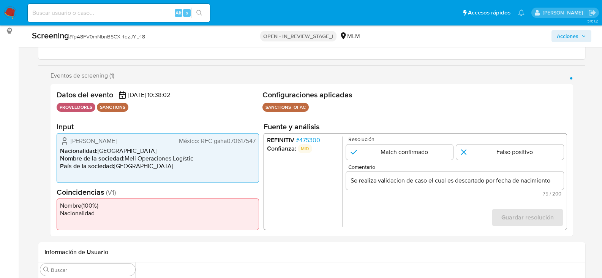
click at [551, 179] on input "Se realiza validacion de caso el cual es descartado por fecha de nacimiento" at bounding box center [455, 180] width 218 height 10
click at [319, 140] on span "# 475300" at bounding box center [308, 140] width 24 height 8
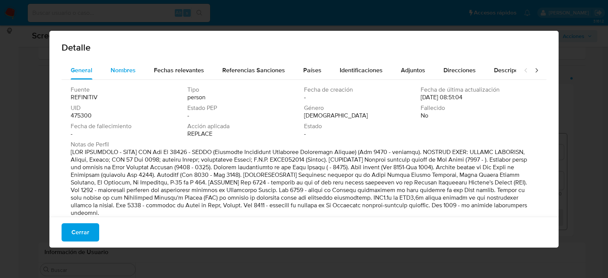
click at [122, 70] on span "Nombres" at bounding box center [123, 70] width 25 height 9
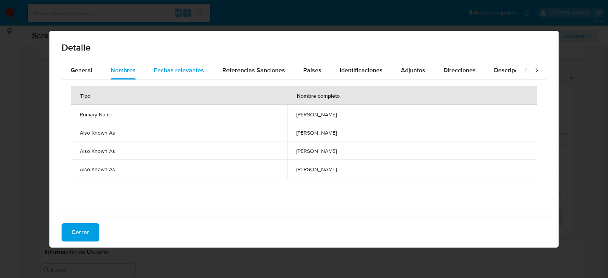
click at [186, 73] on span "Fechas relevantes" at bounding box center [179, 70] width 50 height 9
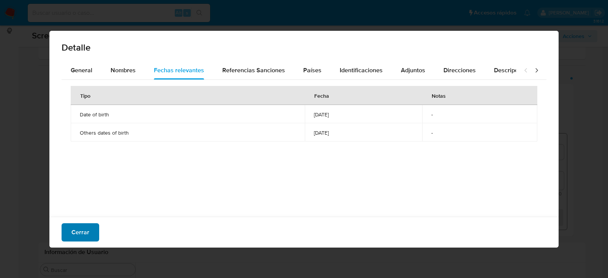
click at [87, 231] on span "Cerrar" at bounding box center [80, 232] width 18 height 17
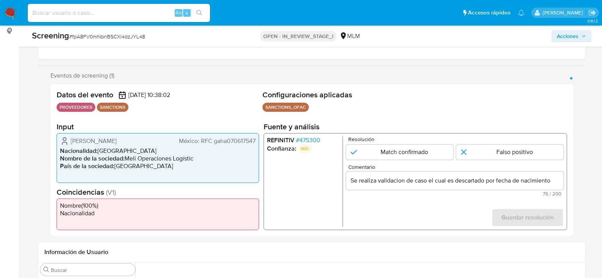
click at [310, 139] on span "# 475300" at bounding box center [308, 140] width 24 height 8
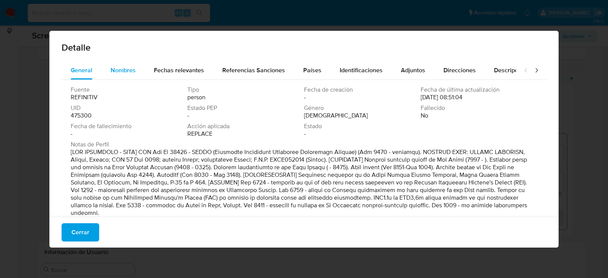
click at [125, 66] on span "Nombres" at bounding box center [123, 70] width 25 height 9
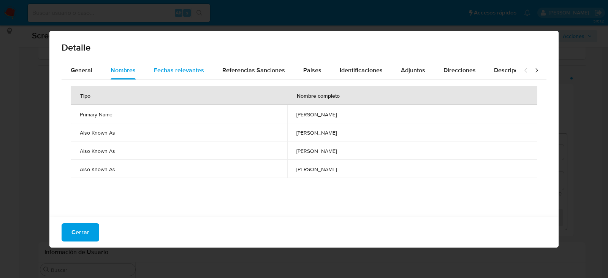
click at [169, 68] on span "Fechas relevantes" at bounding box center [179, 70] width 50 height 9
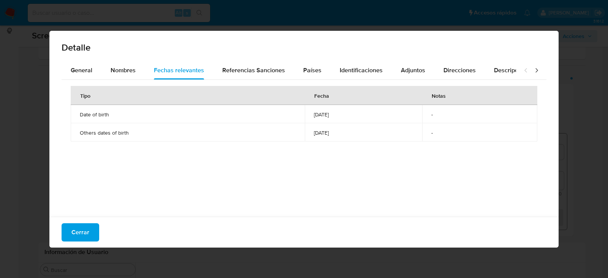
drag, startPoint x: 296, startPoint y: 113, endPoint x: 321, endPoint y: 112, distance: 24.7
click at [321, 112] on span "1975-03-11" at bounding box center [364, 114] width 100 height 7
click at [90, 231] on button "Cerrar" at bounding box center [81, 232] width 38 height 18
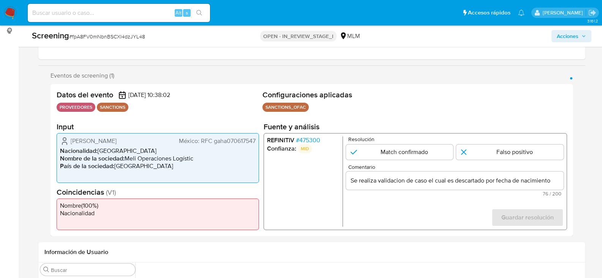
click at [555, 180] on input "Se realiza validacion de caso el cual es descartado por fecha de nacimiento" at bounding box center [455, 180] width 218 height 10
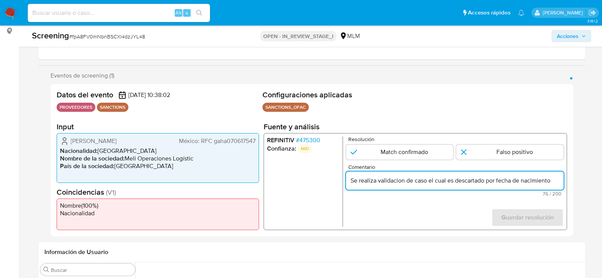
paste input "1975-03-11"
type input "Se realiza validacion de caso el cual es descartado por fecha de nacimiento don…"
click at [482, 152] on input "1 de 1" at bounding box center [509, 151] width 107 height 15
radio input "true"
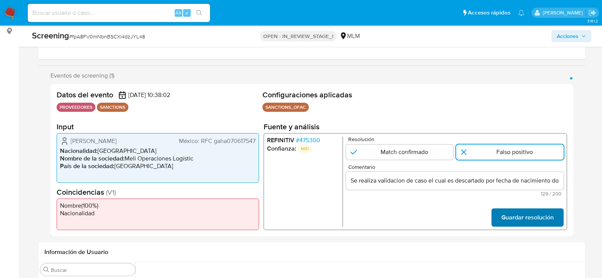
click at [512, 220] on span "Guardar resolución" at bounding box center [527, 217] width 52 height 17
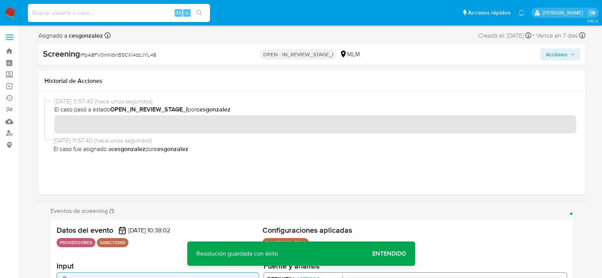
click at [571, 55] on icon "button" at bounding box center [572, 54] width 5 height 5
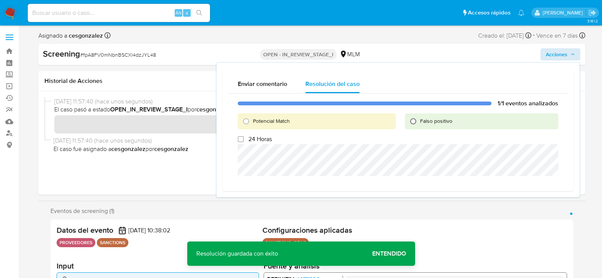
click at [413, 121] on input "Falso positivo" at bounding box center [413, 121] width 12 height 12
radio input "true"
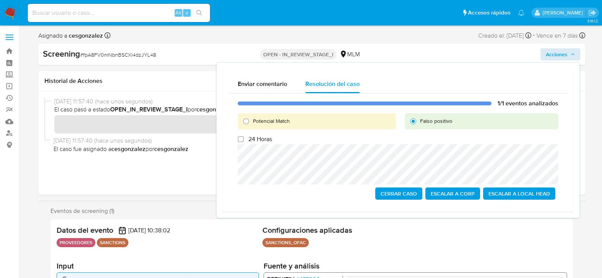
click at [396, 189] on span "Cerrar Caso" at bounding box center [399, 193] width 36 height 11
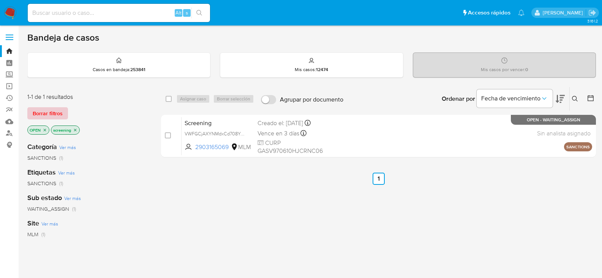
click at [53, 113] on span "Borrar filtros" at bounding box center [48, 113] width 30 height 11
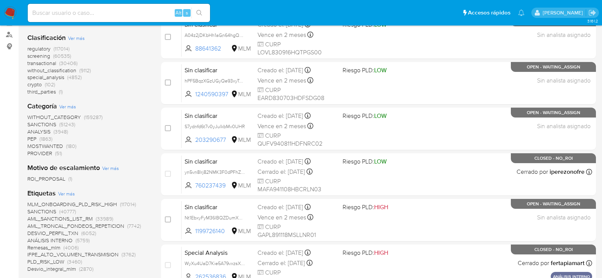
scroll to position [114, 0]
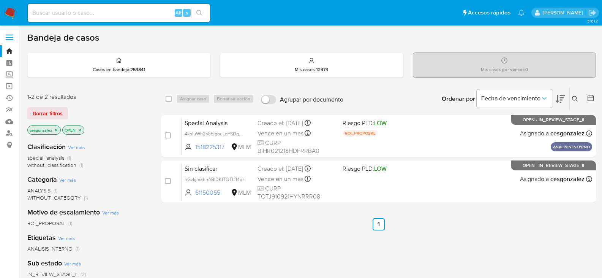
click at [7, 9] on img at bounding box center [10, 12] width 13 height 13
click at [48, 115] on span "Borrar filtros" at bounding box center [48, 113] width 30 height 11
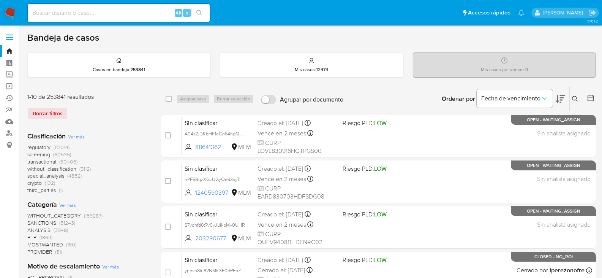
click at [47, 154] on span "screening" at bounding box center [38, 154] width 23 height 8
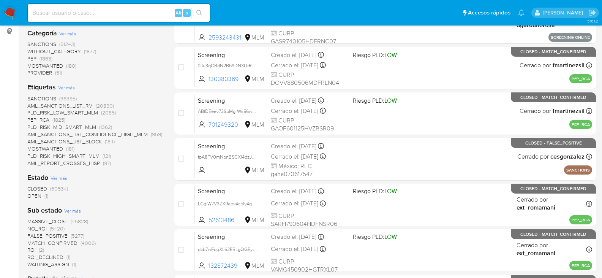
scroll to position [114, 0]
click at [34, 194] on span "OPEN" at bounding box center [34, 195] width 14 height 8
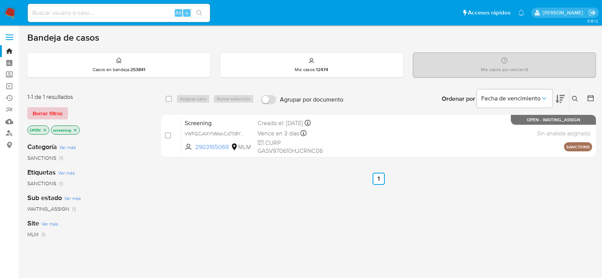
click at [55, 114] on span "Borrar filtros" at bounding box center [48, 113] width 30 height 11
